Goal: Download file/media

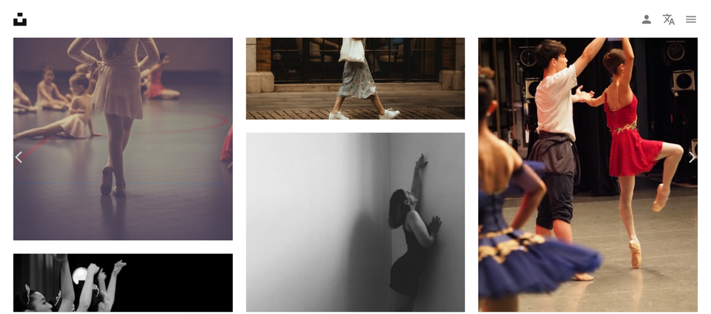
scroll to position [33087, 0]
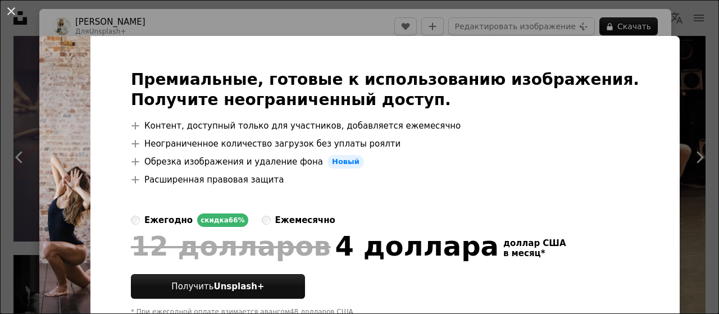
click at [675, 112] on div "An X shape Премиальные, готовые к использованию изображения. Получите неогранич…" at bounding box center [359, 157] width 719 height 314
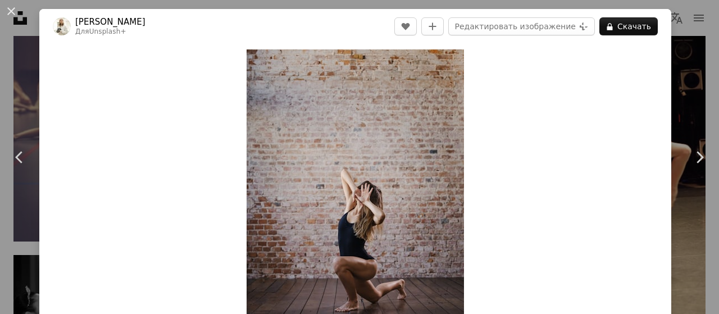
drag, startPoint x: 11, startPoint y: 11, endPoint x: 82, endPoint y: 0, distance: 72.1
click at [9, 12] on button "An X shape" at bounding box center [10, 10] width 13 height 13
